Goal: Check status: Check status

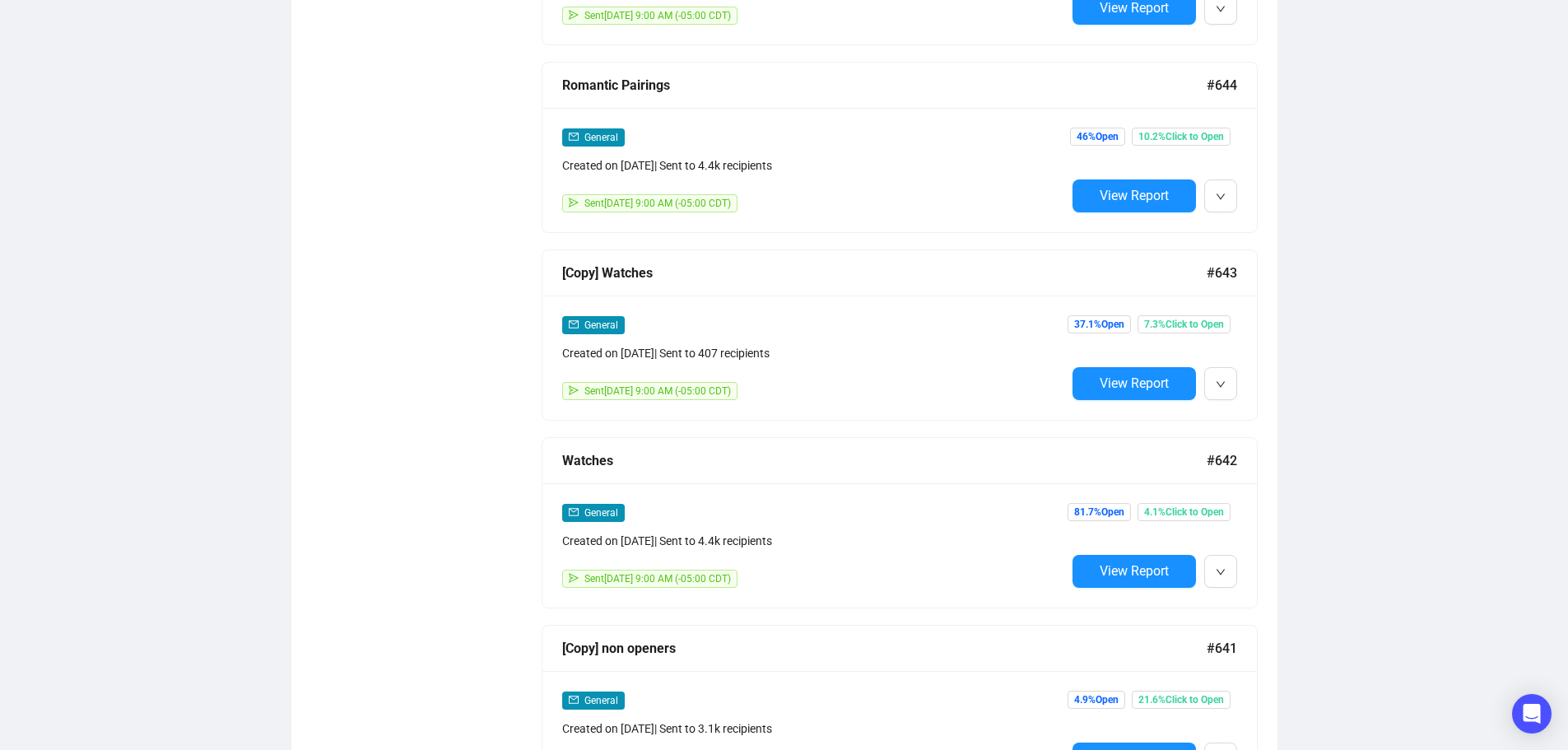
scroll to position [1152, 0]
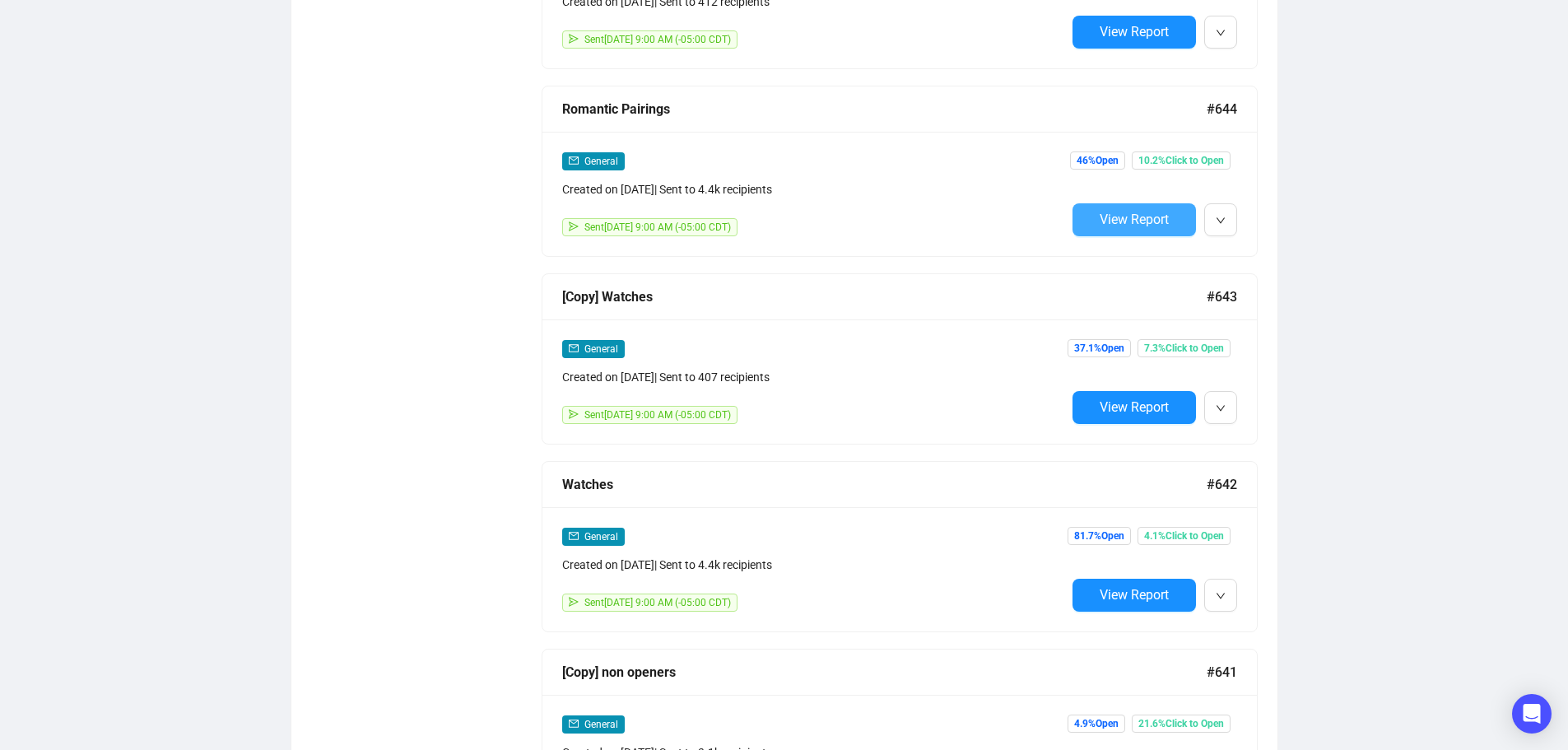
click at [1165, 220] on span "View Report" at bounding box center [1135, 219] width 69 height 16
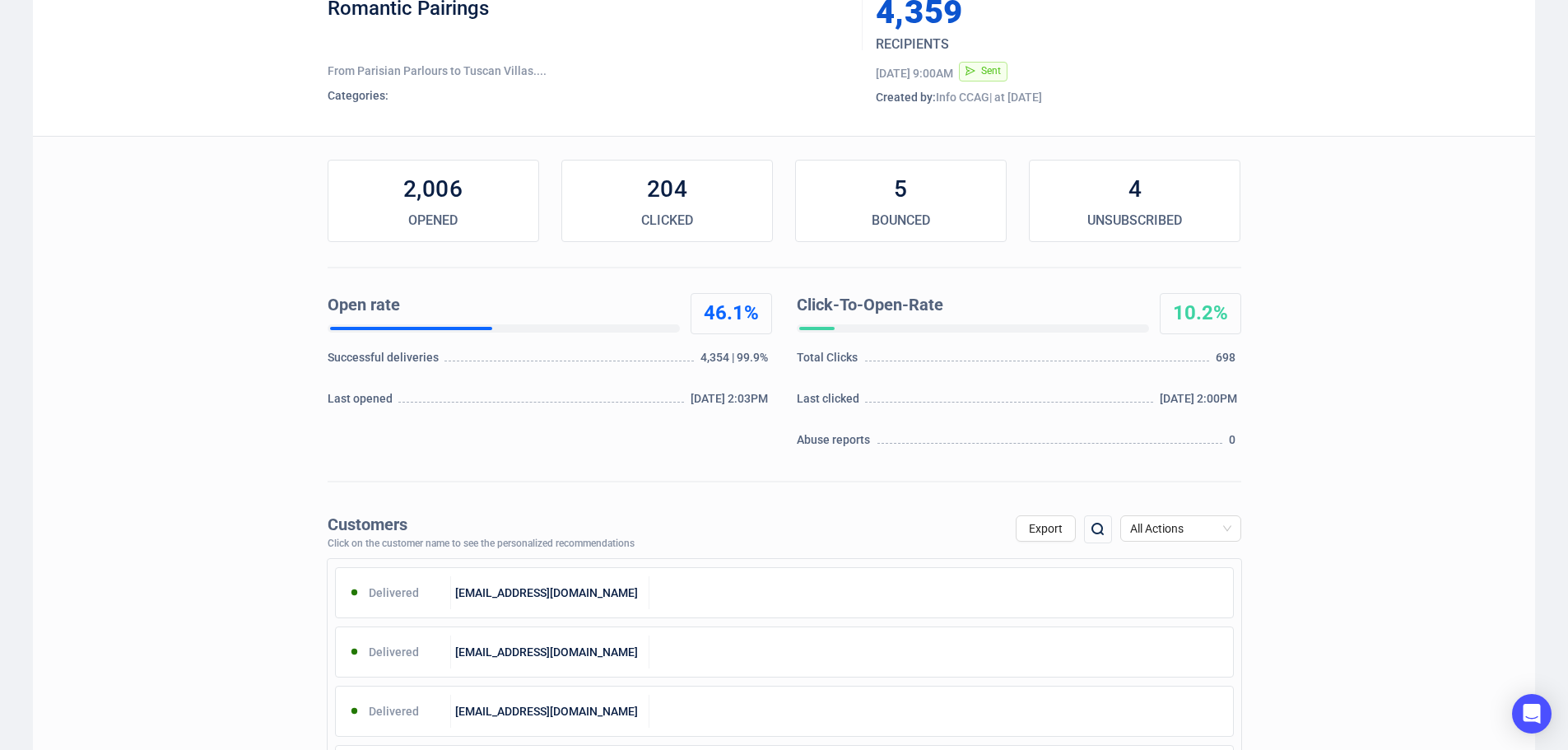
scroll to position [247, 0]
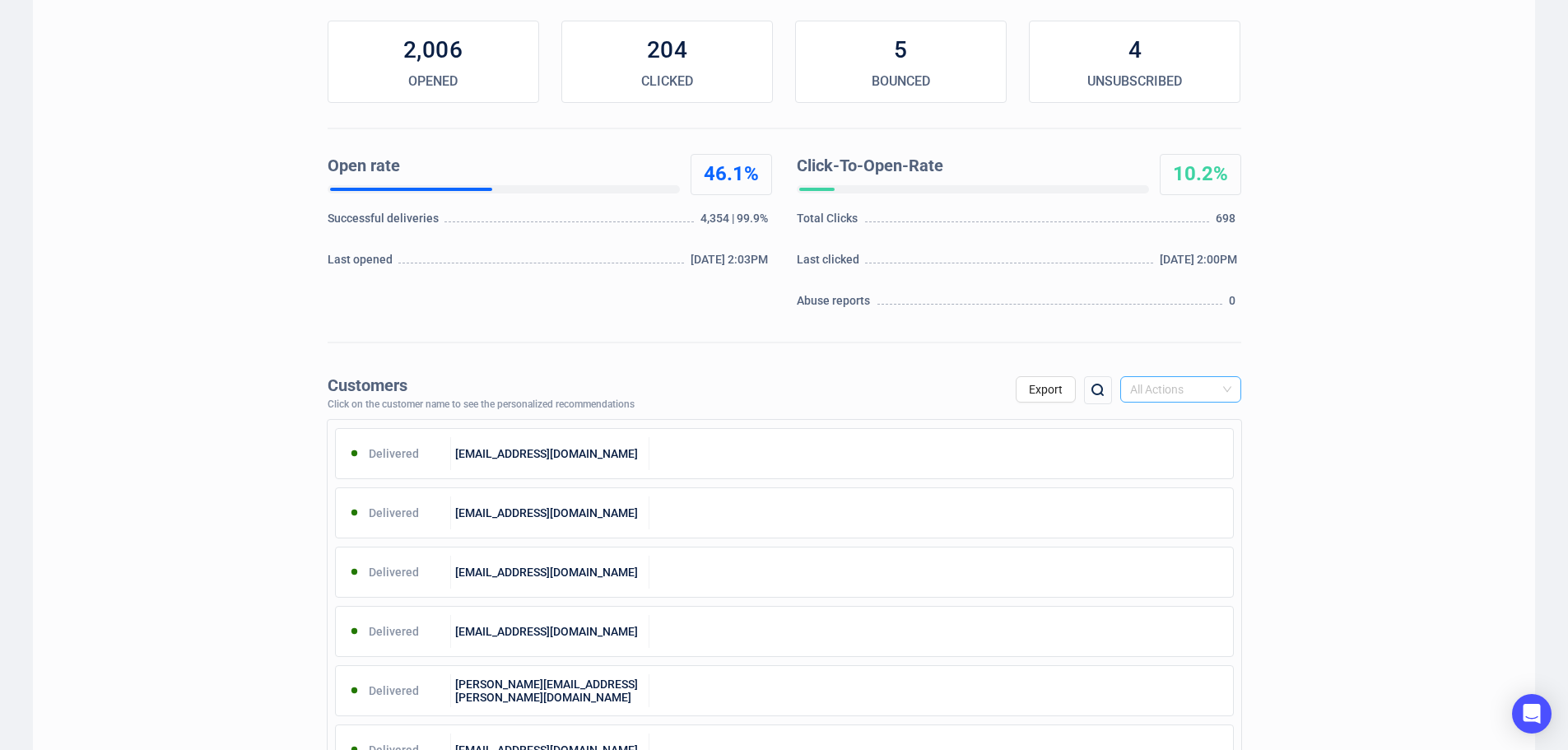
click at [1201, 379] on span "All Actions" at bounding box center [1181, 389] width 101 height 24
click at [1183, 524] on div "Unsubscribe" at bounding box center [1180, 527] width 95 height 18
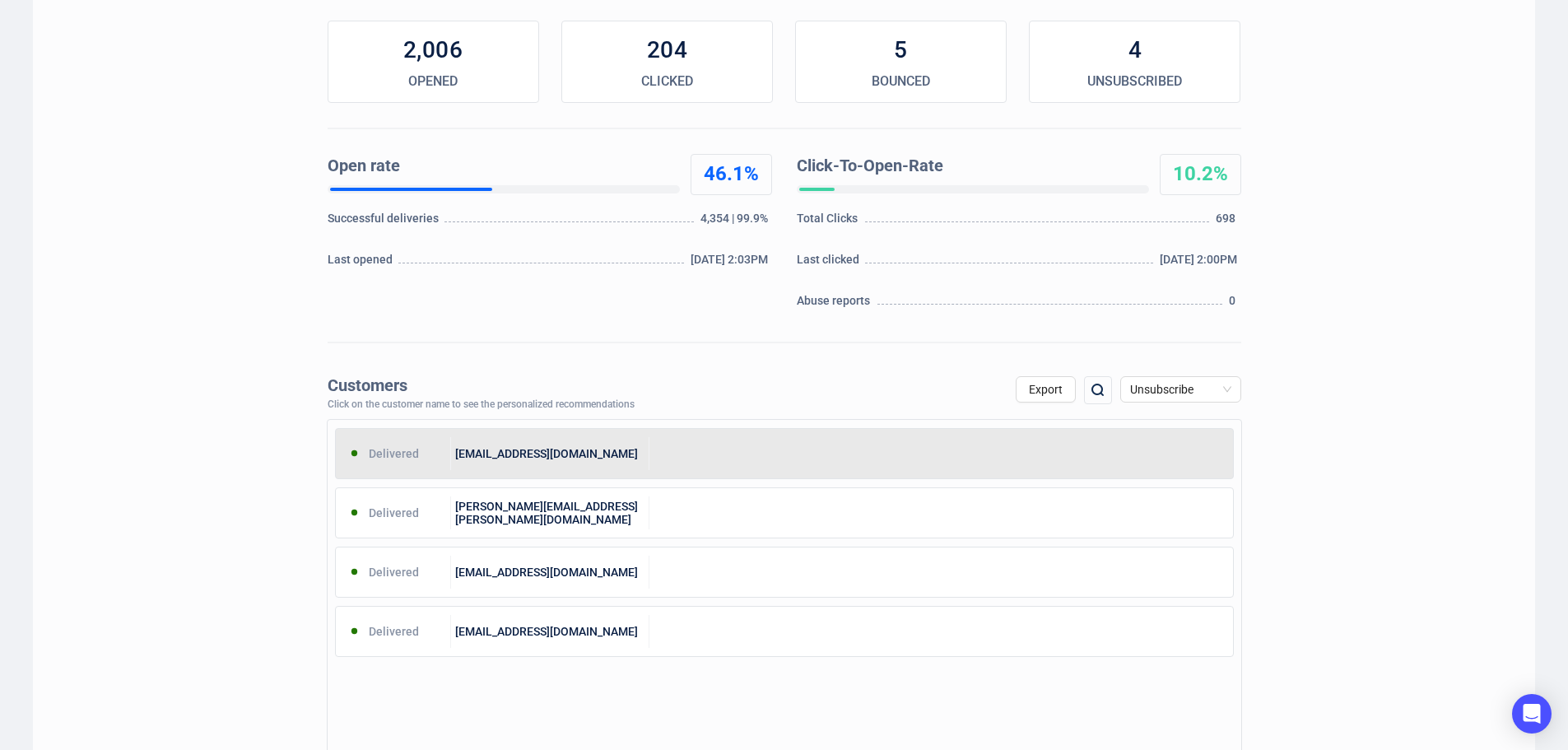
click at [770, 455] on div at bounding box center [941, 453] width 584 height 33
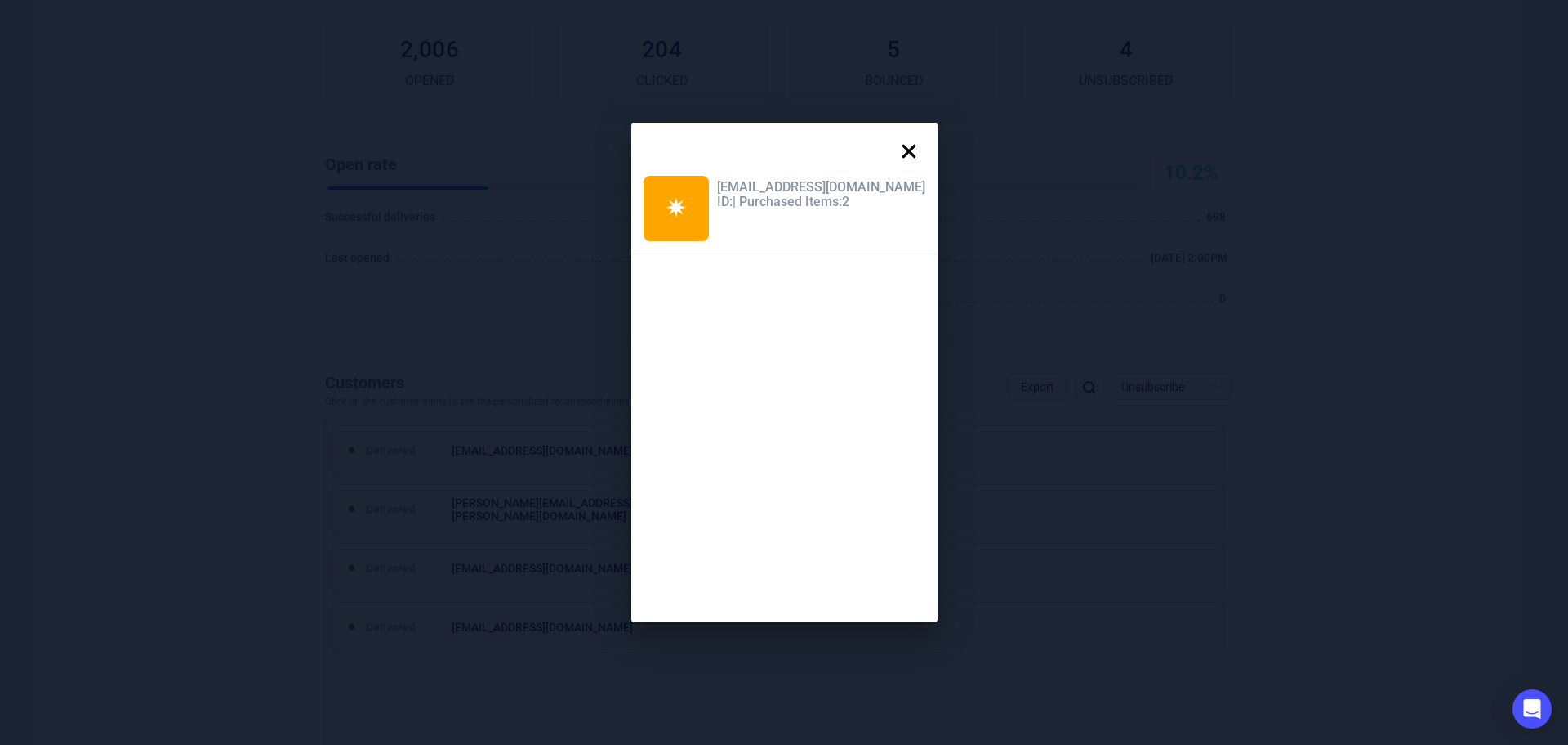
click at [893, 145] on icon at bounding box center [909, 151] width 33 height 33
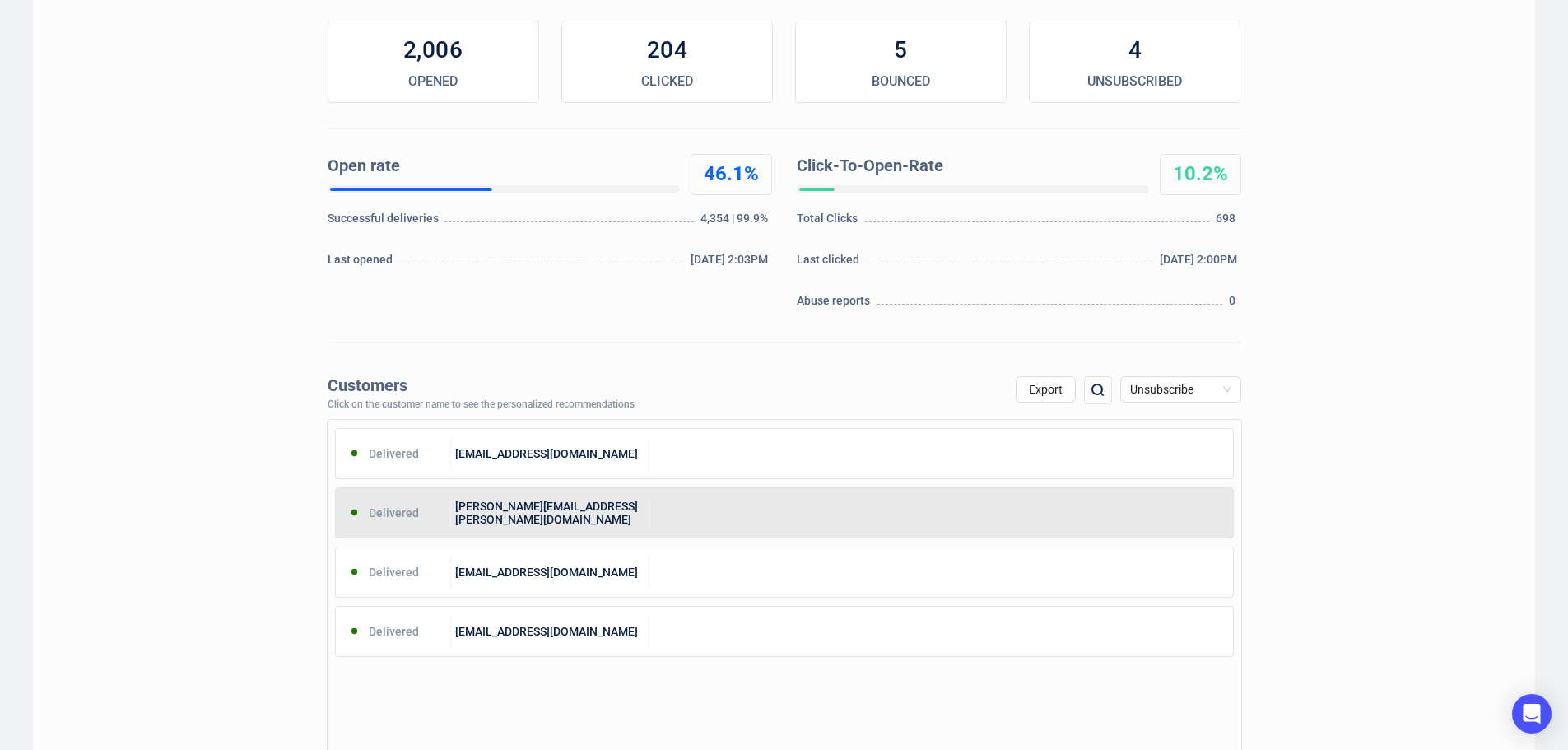
click at [640, 505] on div "michael.hedger@icloud.com" at bounding box center [550, 512] width 199 height 33
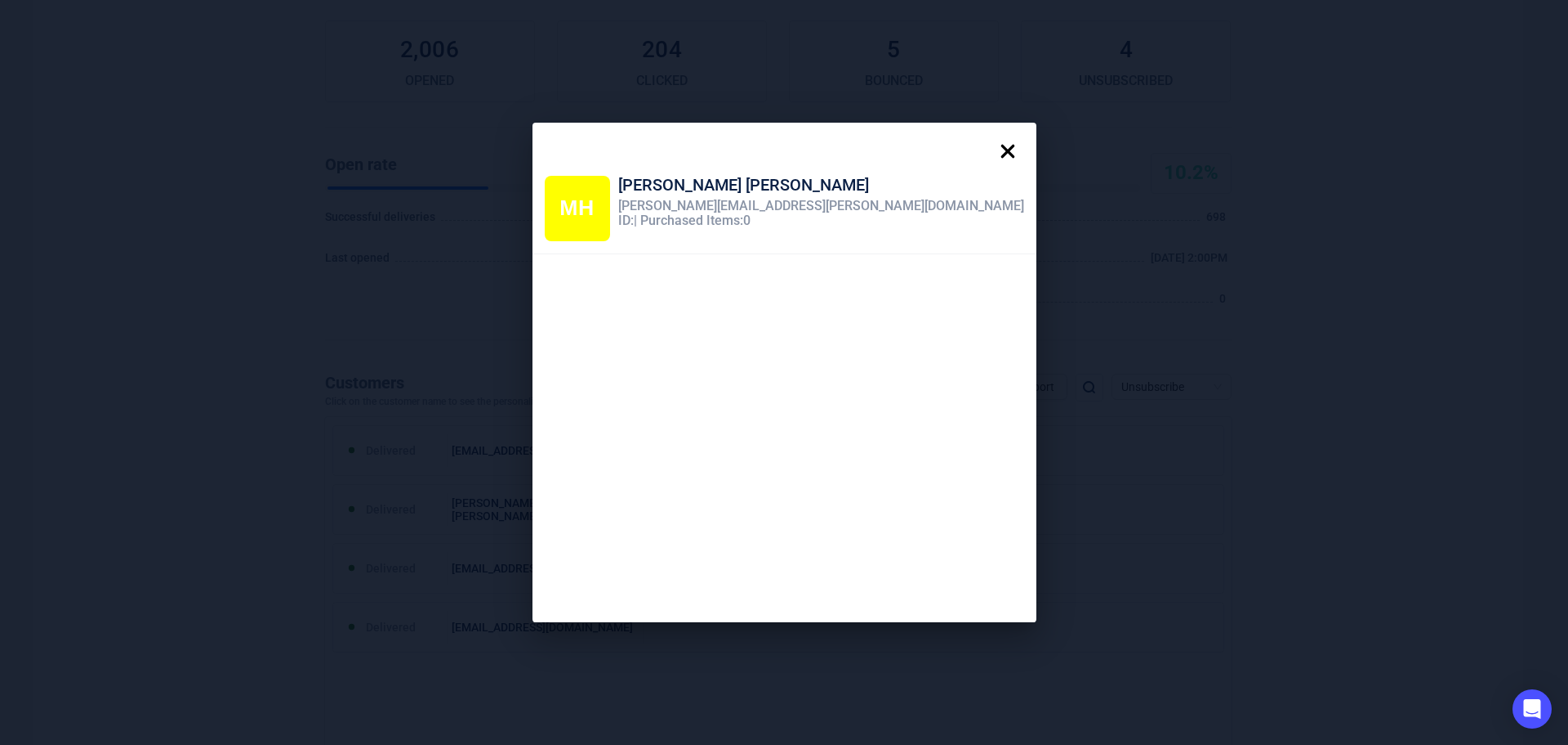
click at [1000, 149] on icon at bounding box center [1007, 151] width 14 height 14
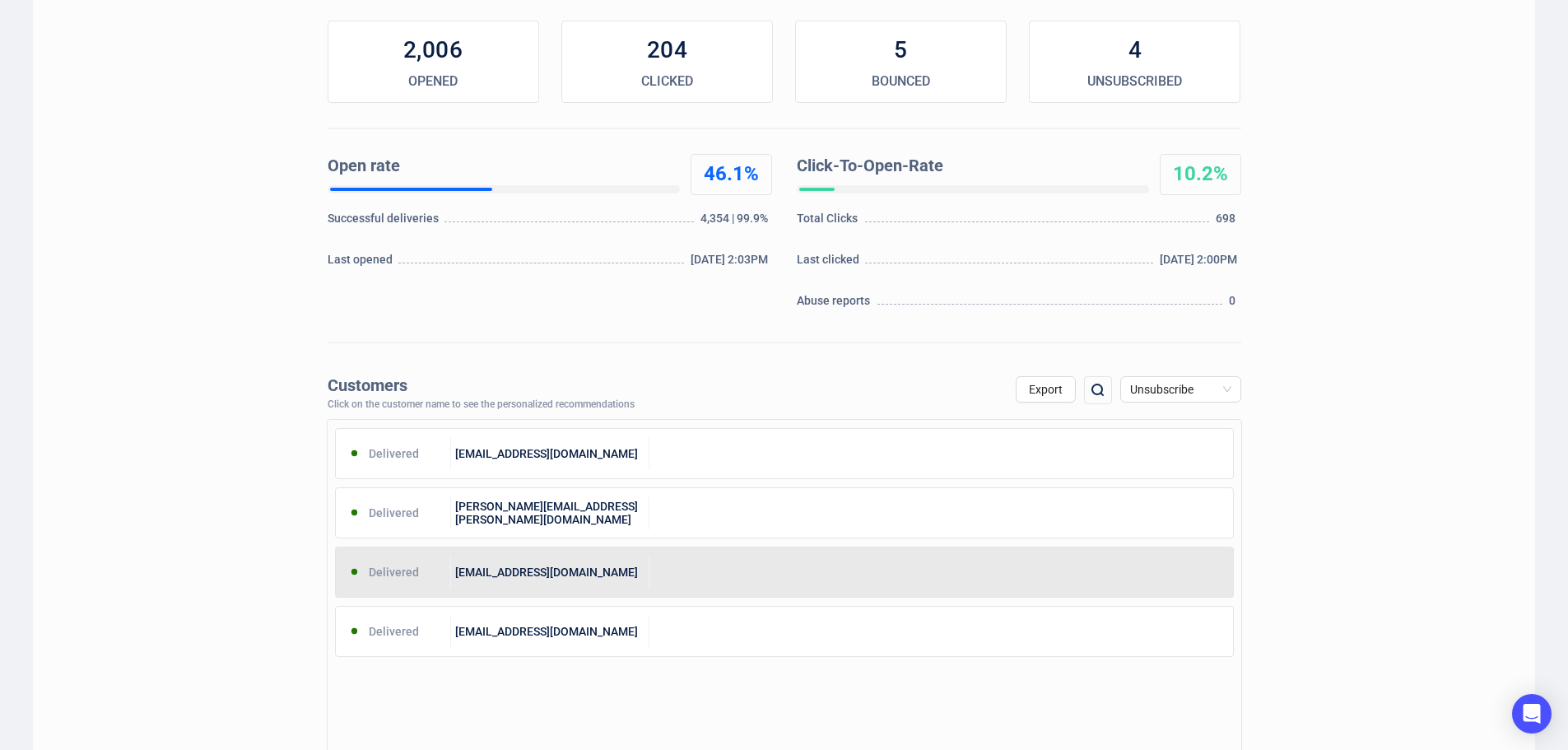
click at [659, 580] on div at bounding box center [941, 572] width 584 height 33
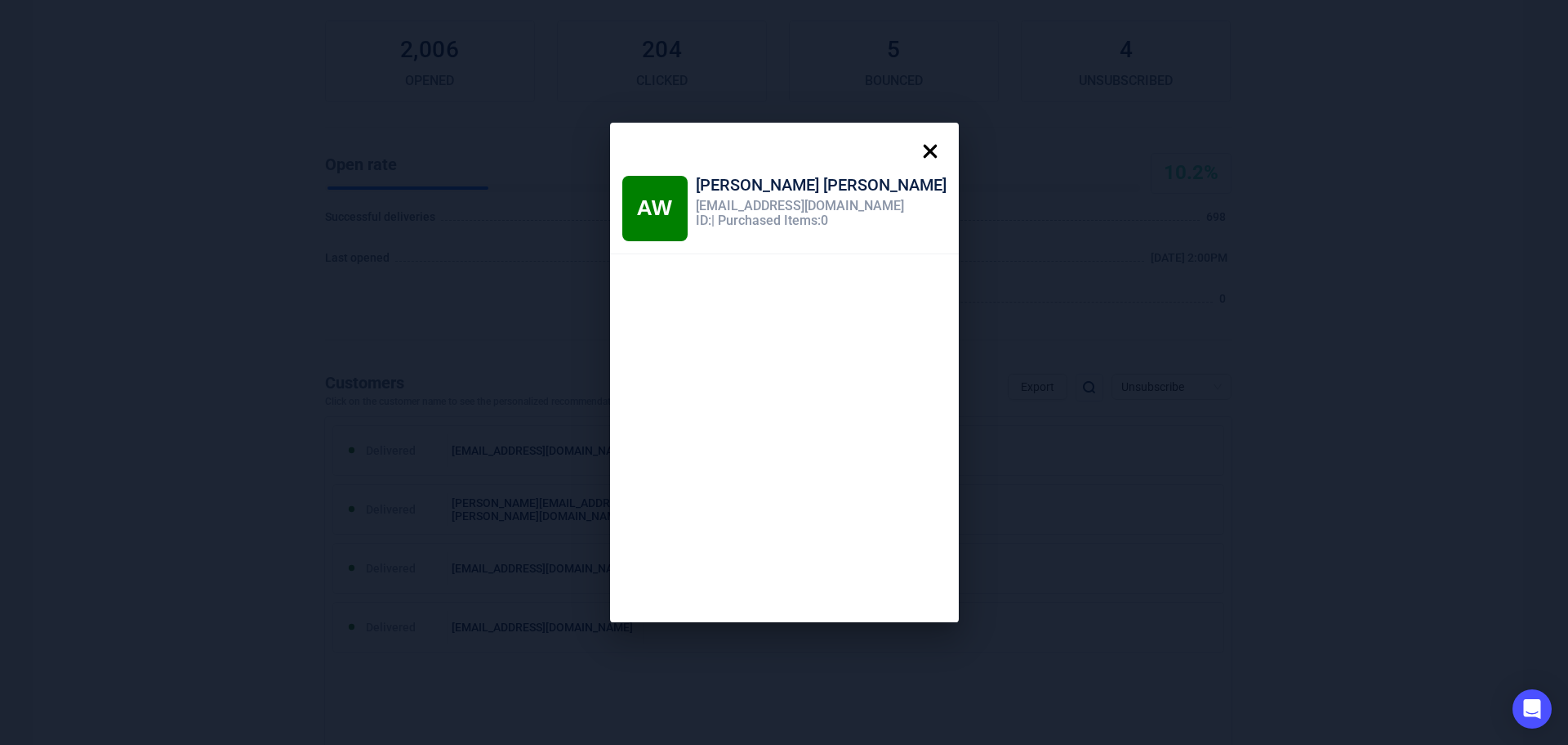
click at [914, 147] on icon at bounding box center [930, 151] width 33 height 33
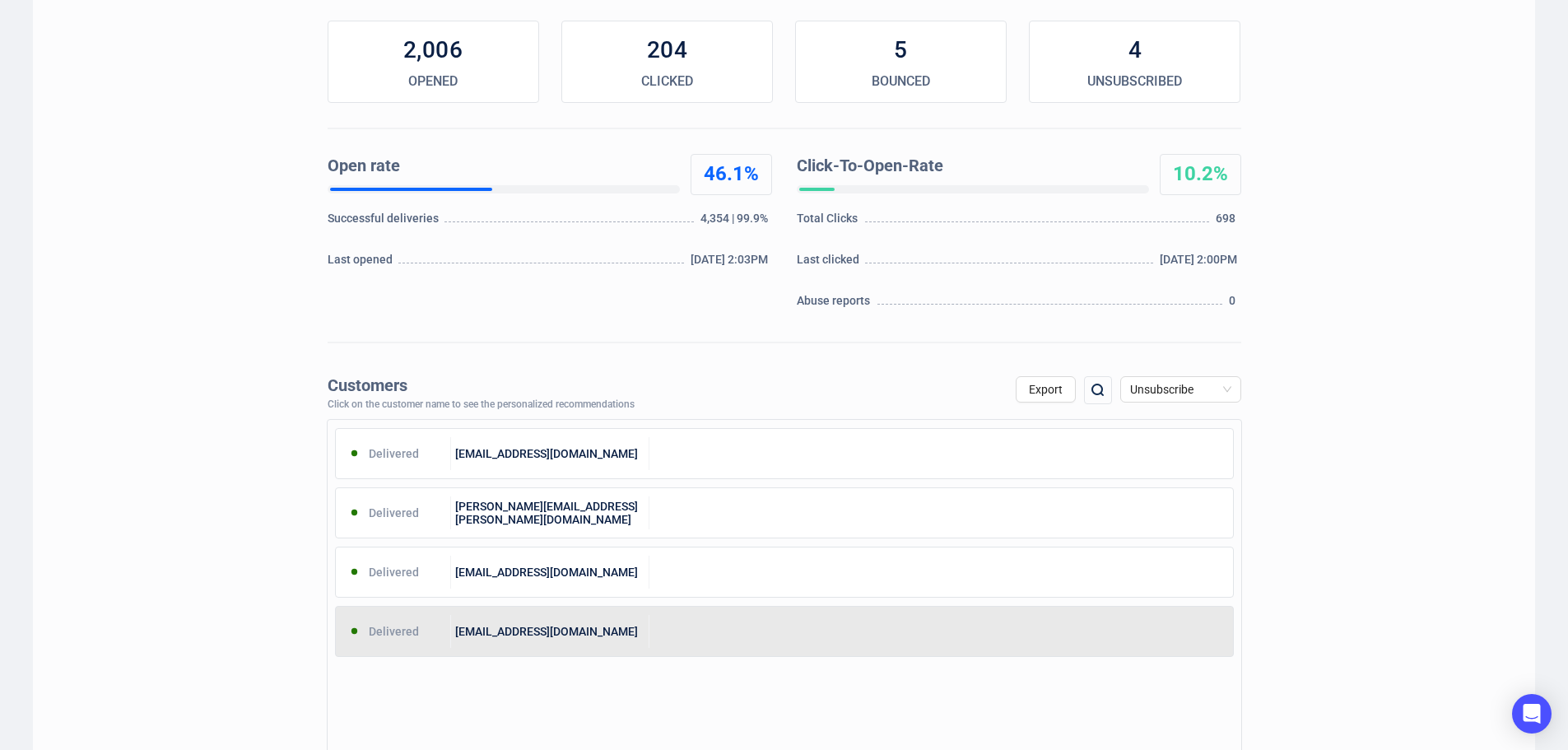
click at [585, 641] on div "ja@thesimmonshouse.com" at bounding box center [550, 631] width 199 height 33
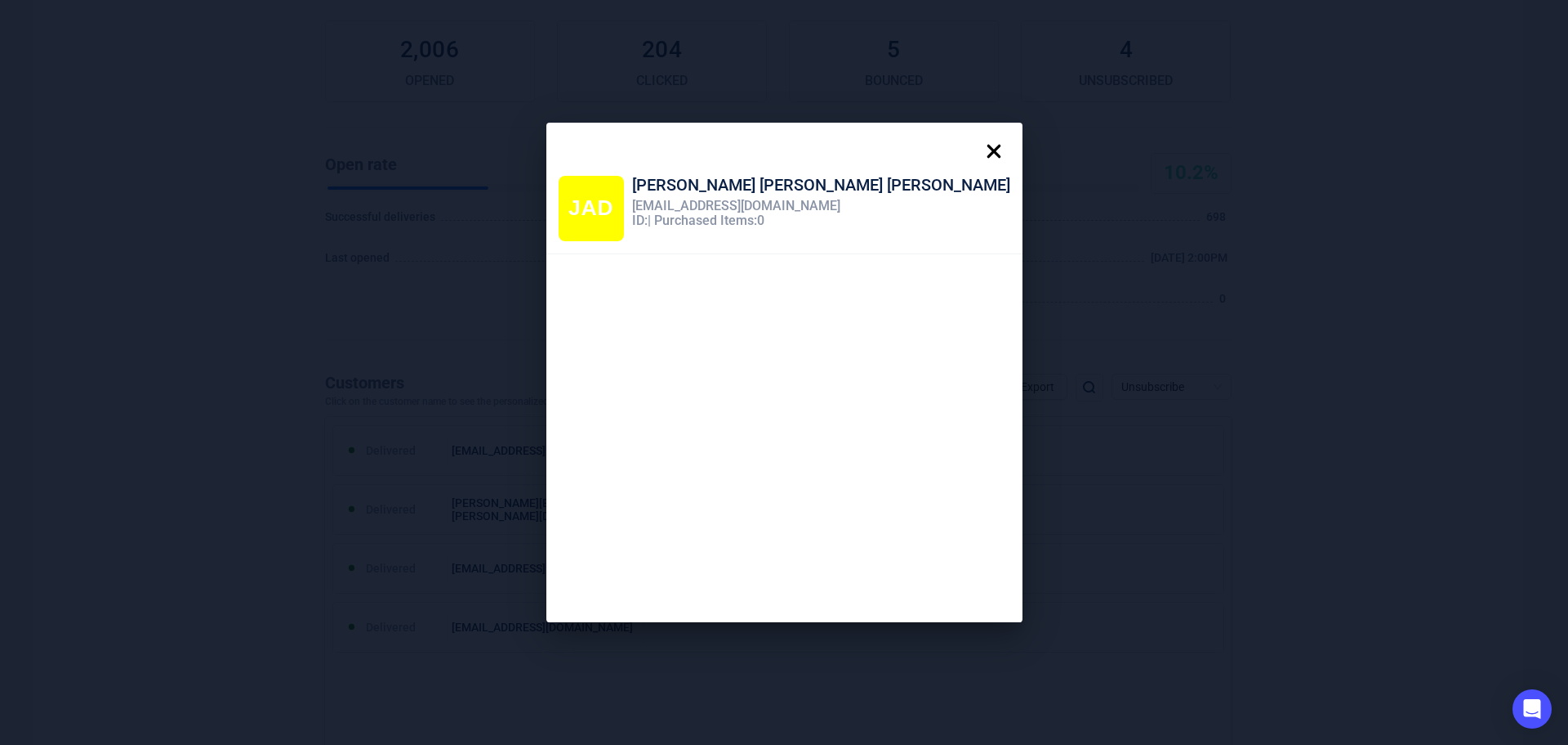
click at [978, 147] on icon at bounding box center [994, 151] width 33 height 33
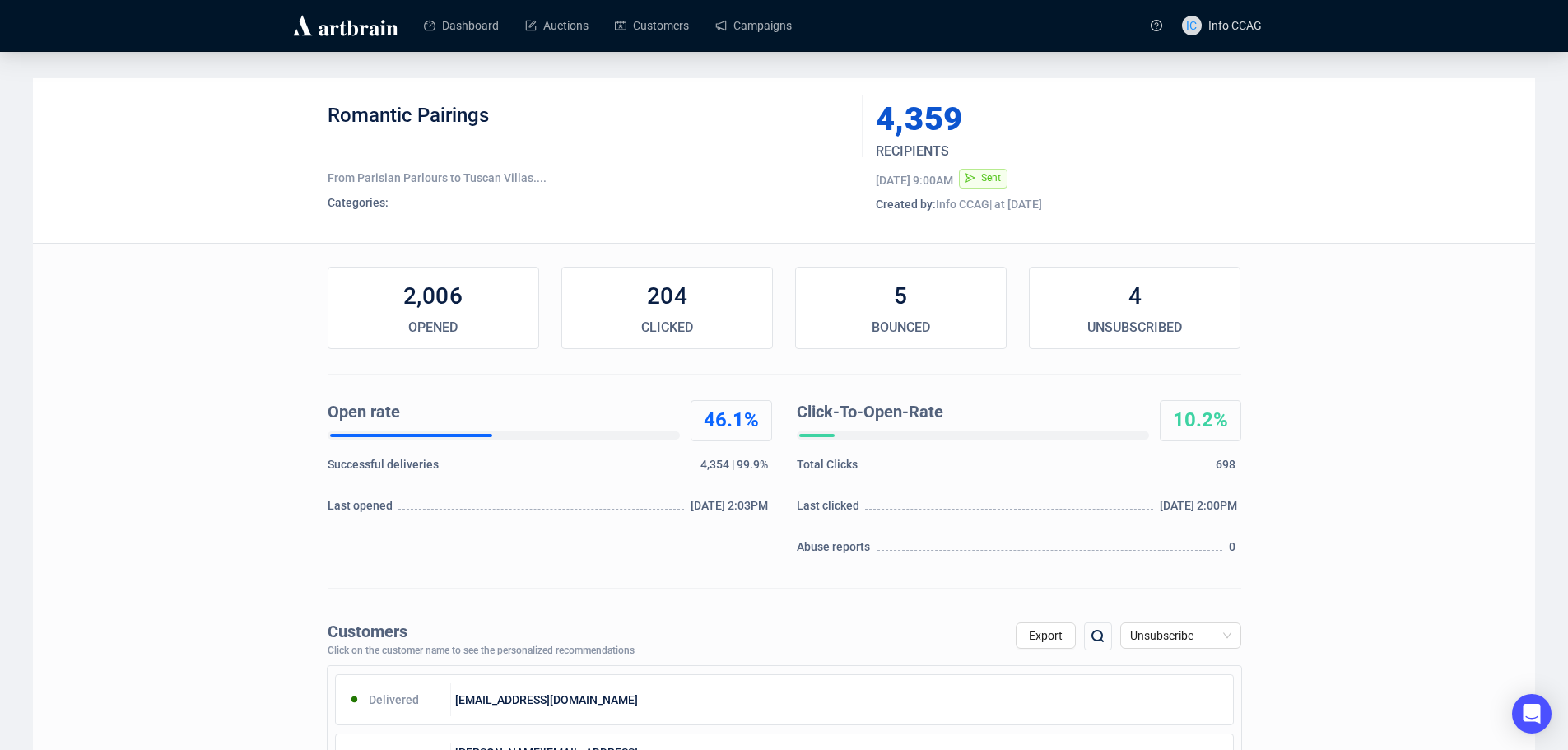
scroll to position [0, 0]
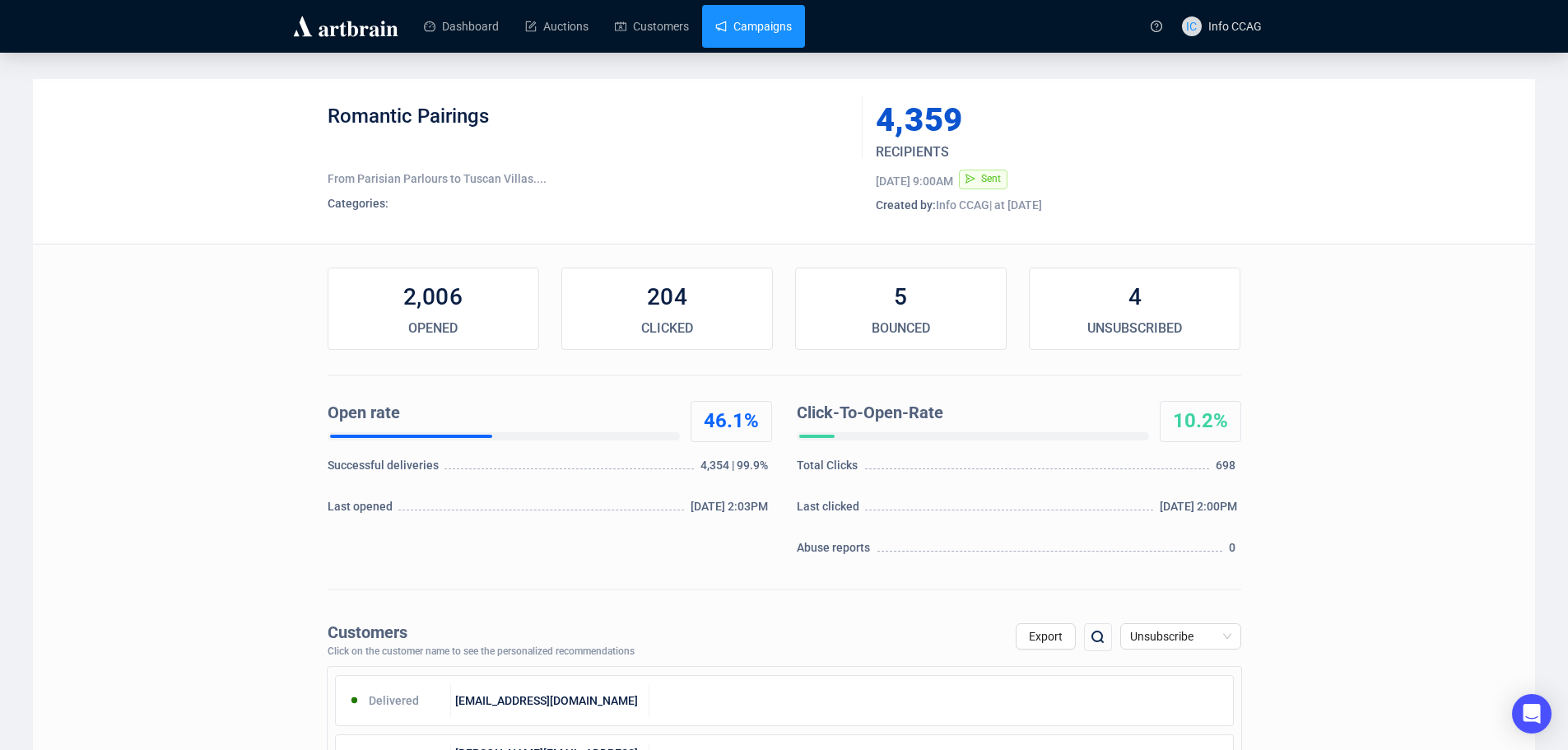
click at [771, 28] on link "Campaigns" at bounding box center [754, 26] width 77 height 43
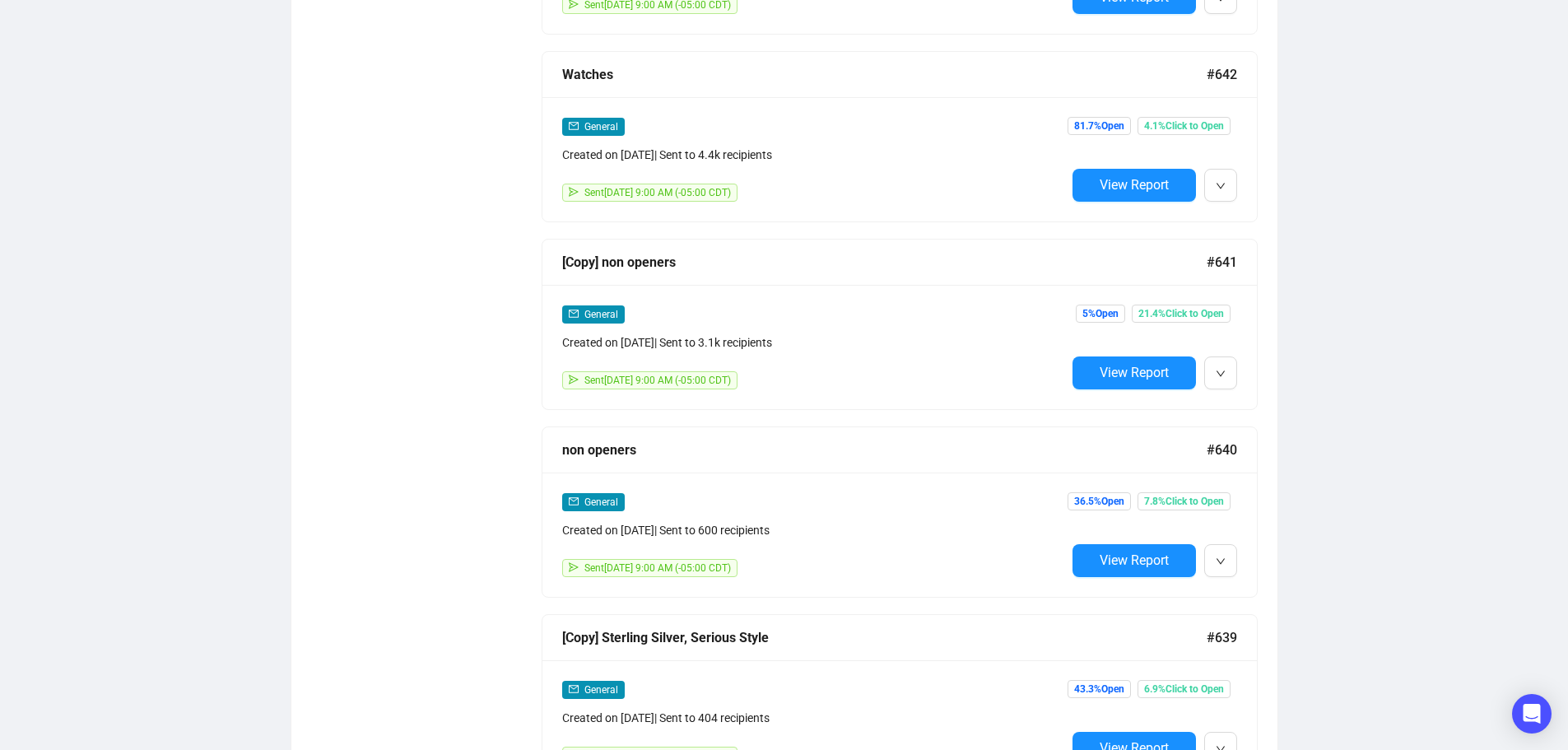
scroll to position [1563, 0]
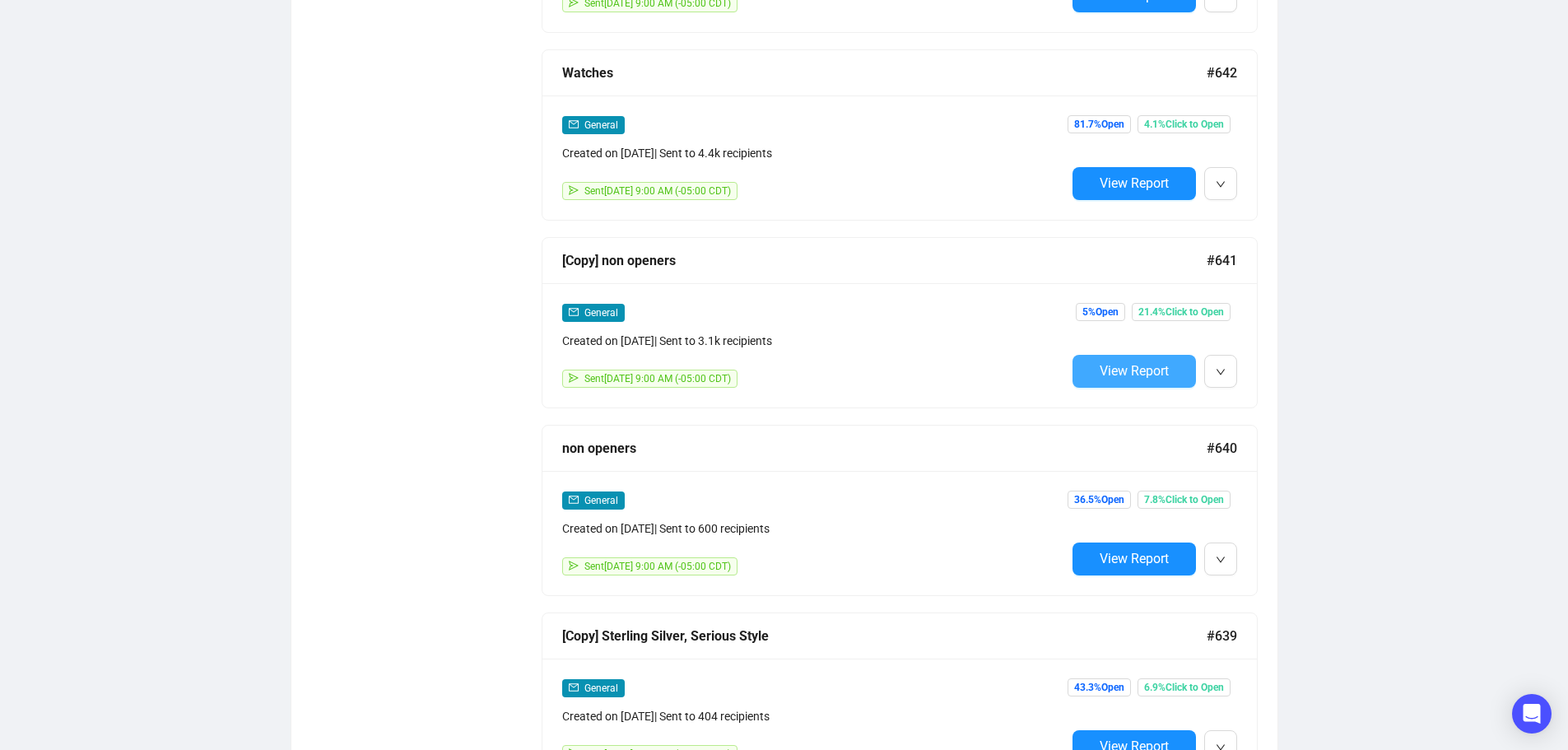
click at [1125, 363] on span "View Report" at bounding box center [1135, 371] width 69 height 16
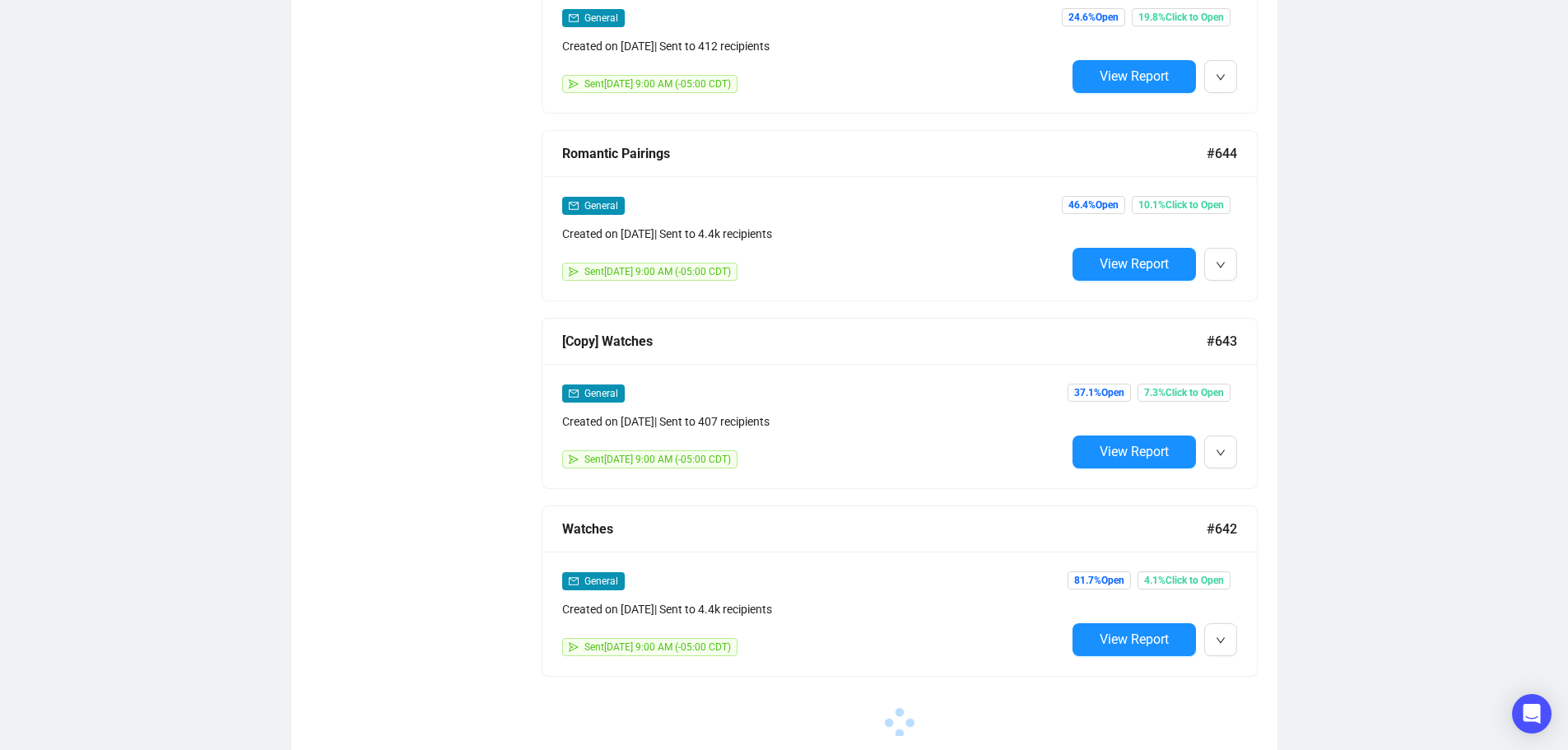
scroll to position [1107, 0]
click at [1135, 631] on span "View Report" at bounding box center [1135, 639] width 69 height 16
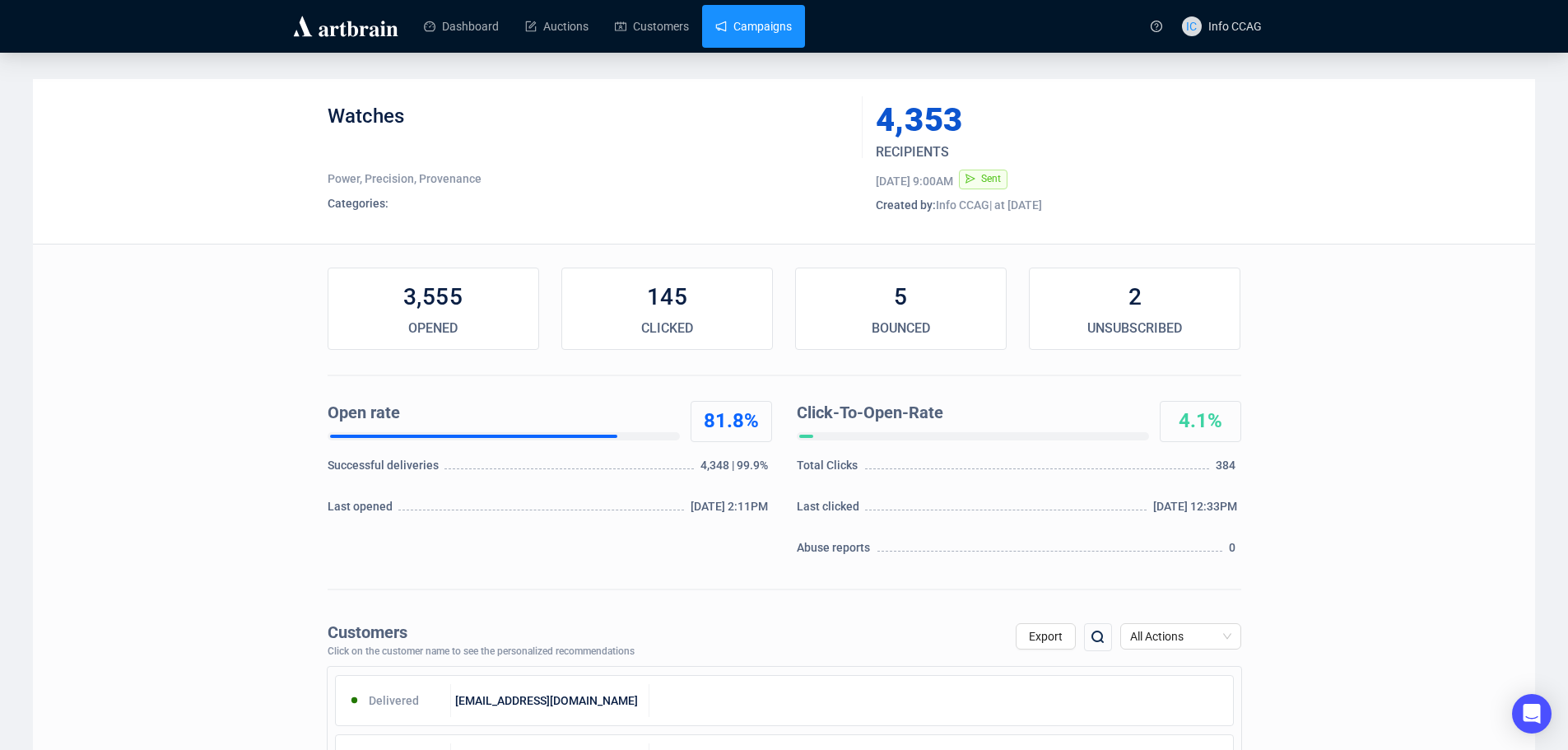
click at [749, 26] on link "Campaigns" at bounding box center [754, 26] width 77 height 43
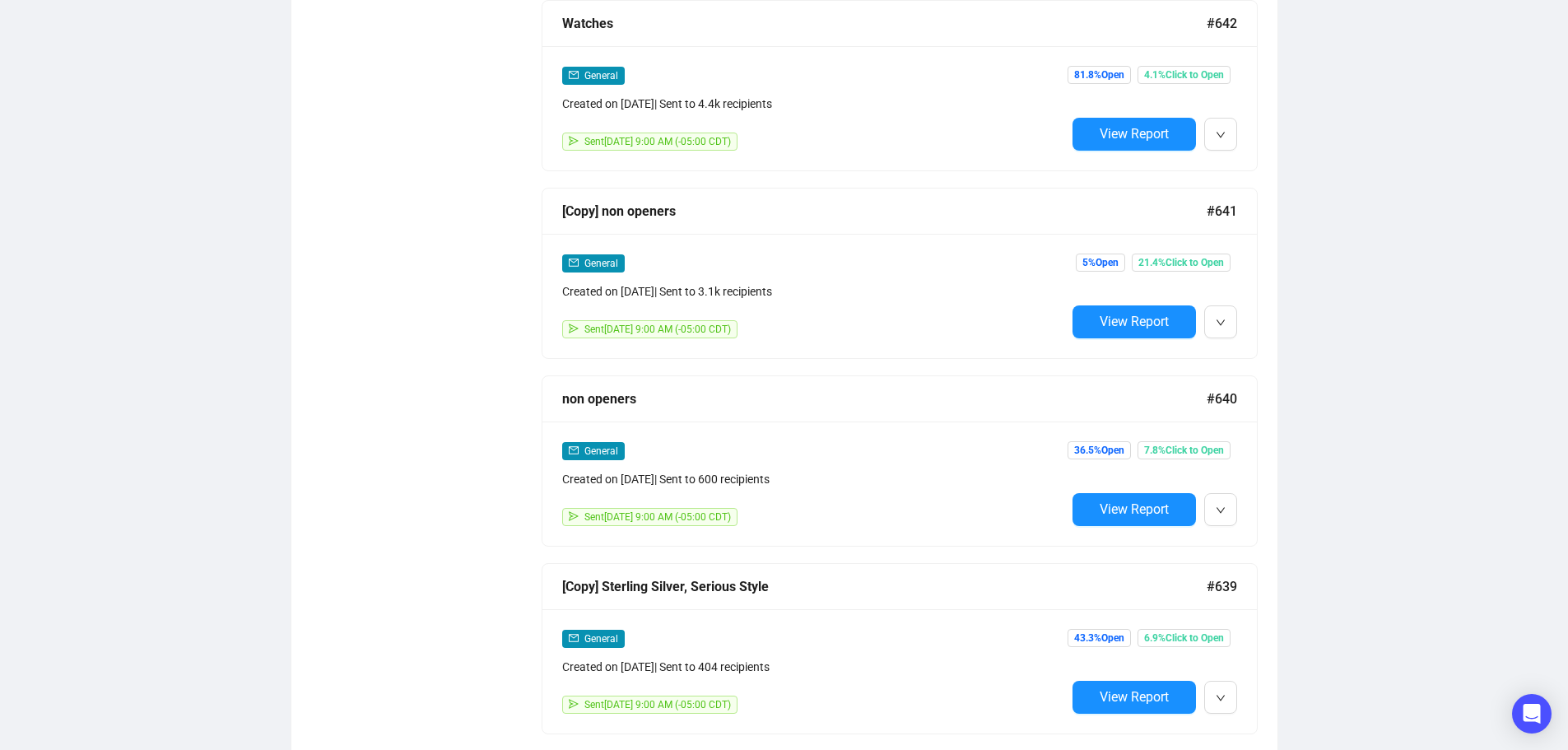
scroll to position [1645, 0]
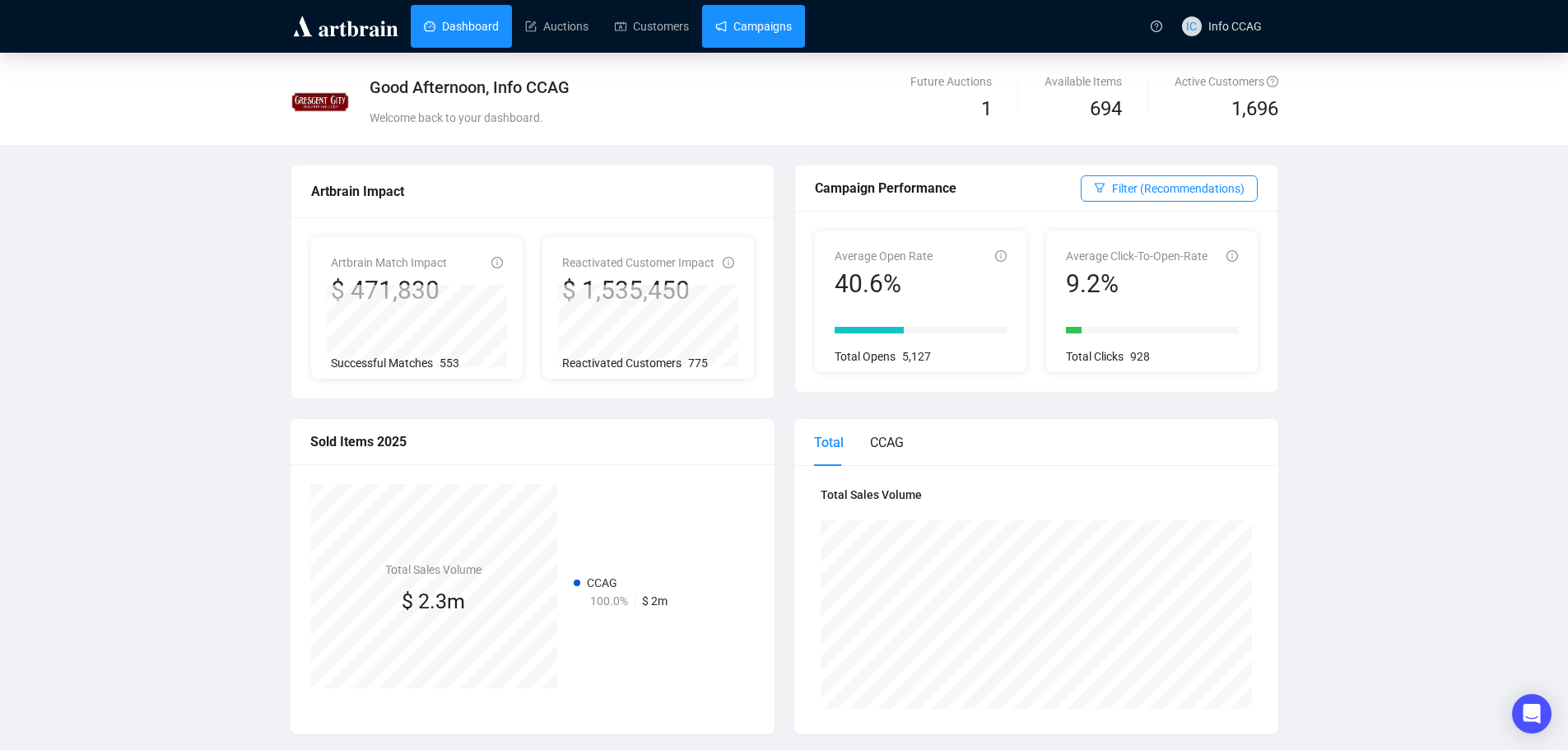
click at [769, 36] on link "Campaigns" at bounding box center [754, 26] width 77 height 43
click at [740, 21] on link "Campaigns" at bounding box center [754, 26] width 77 height 43
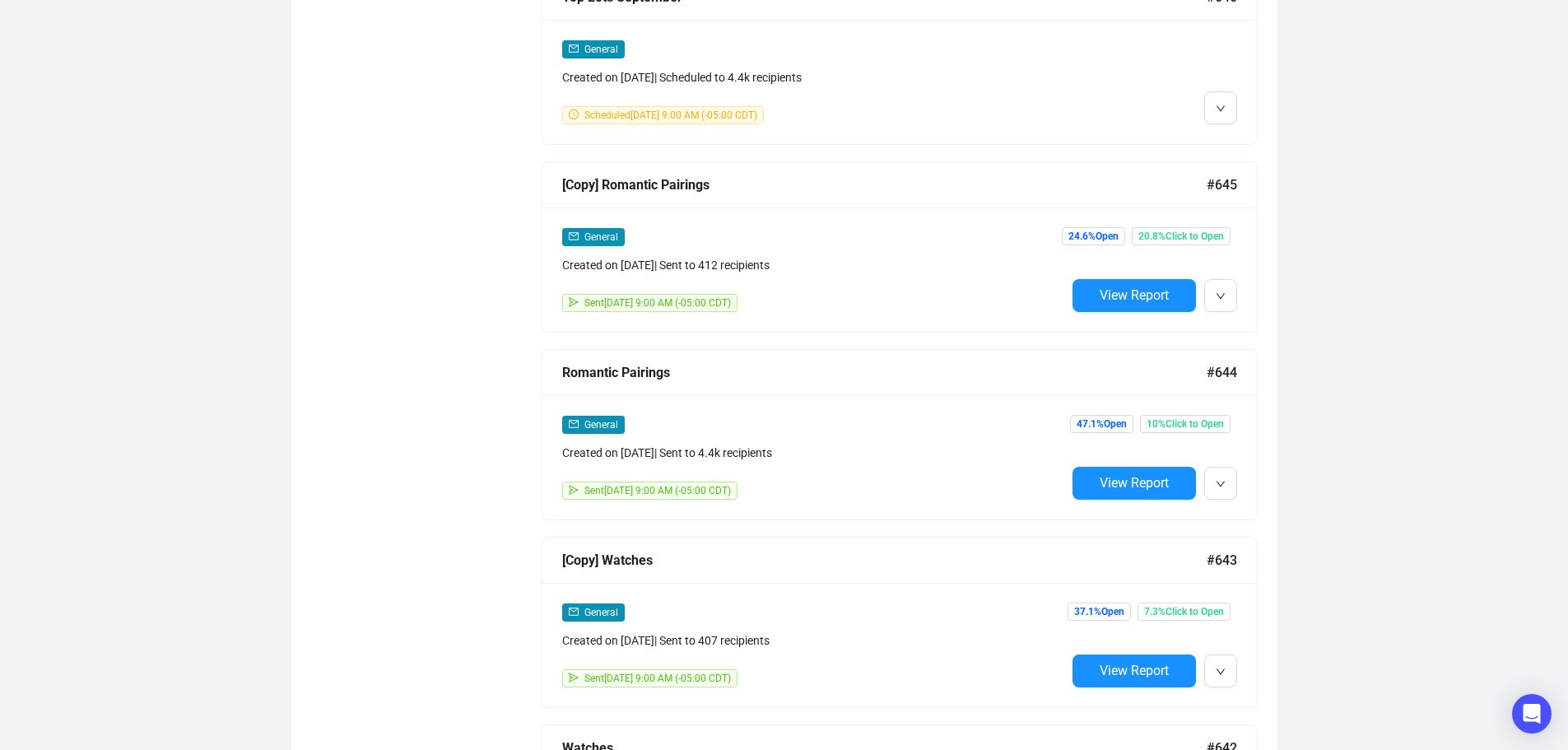
scroll to position [905, 0]
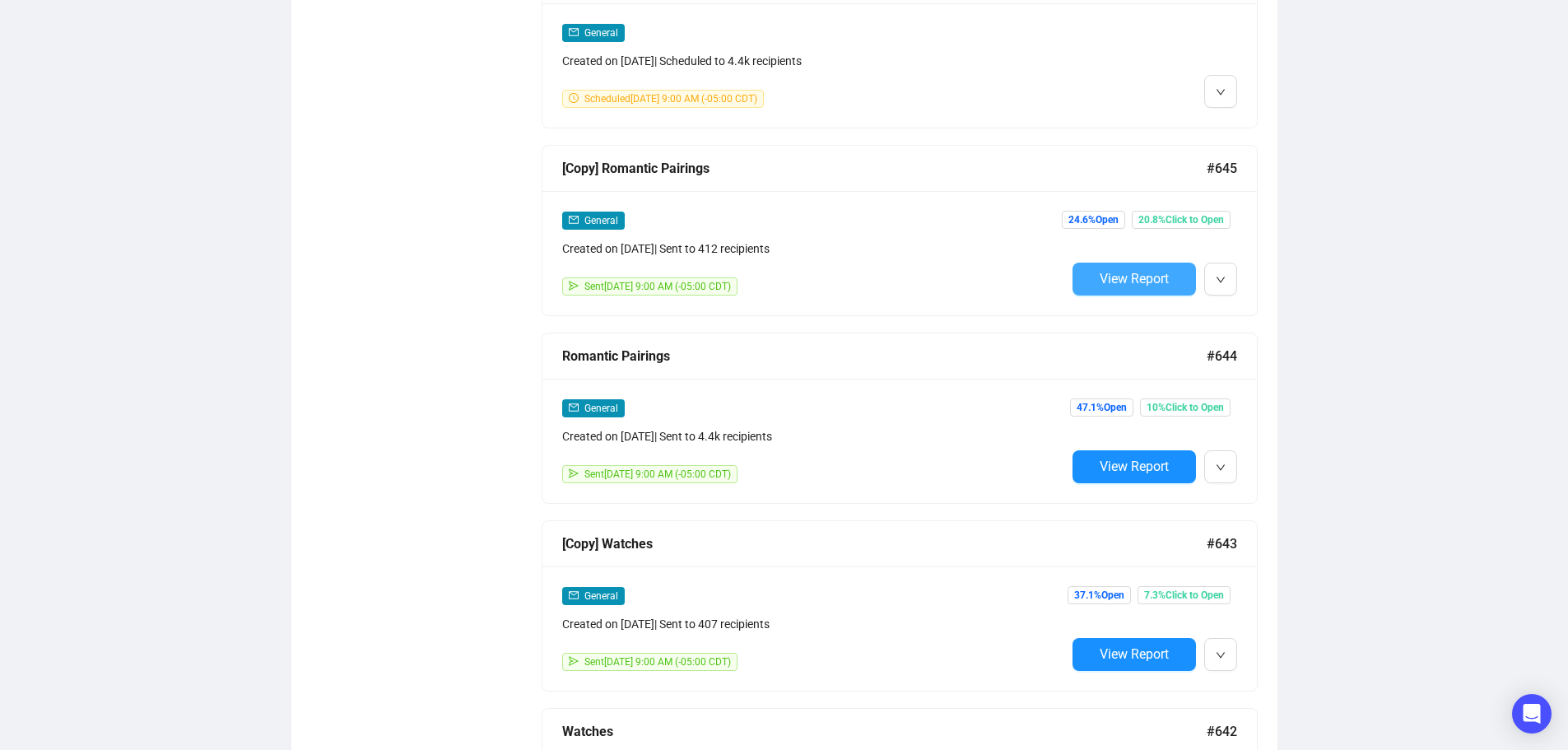
click at [1148, 280] on span "View Report" at bounding box center [1135, 279] width 69 height 16
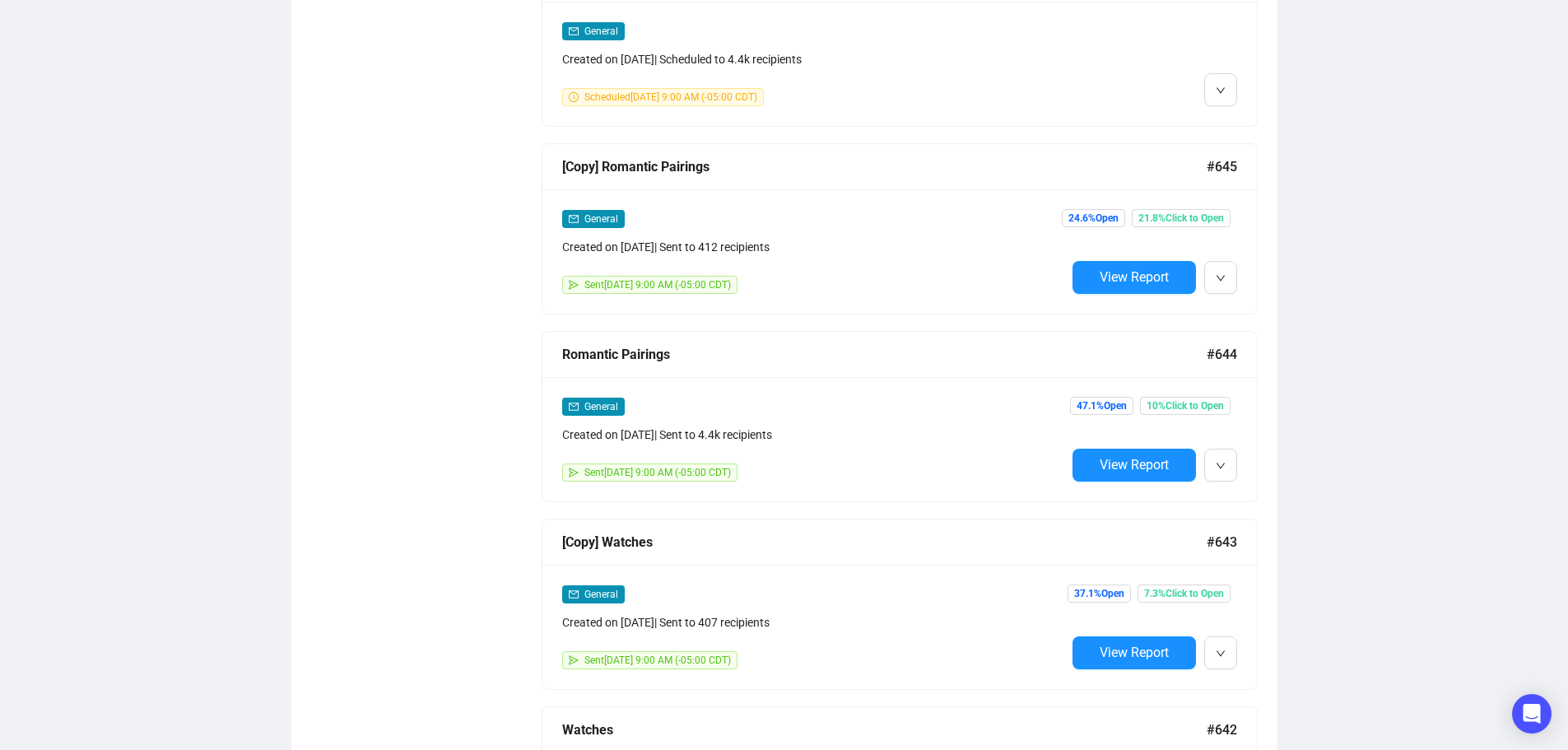
scroll to position [907, 0]
